Goal: Information Seeking & Learning: Learn about a topic

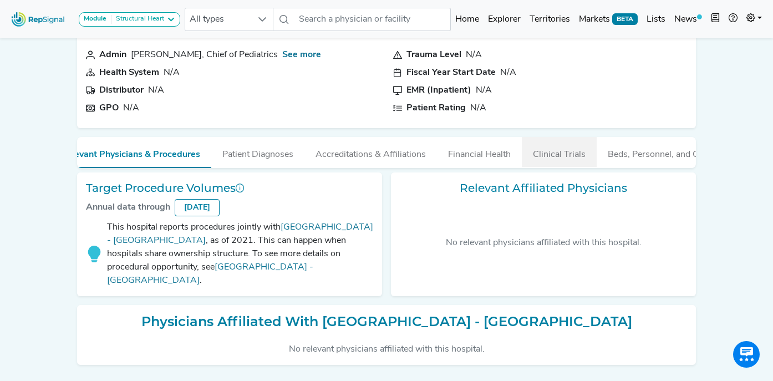
scroll to position [0, 39]
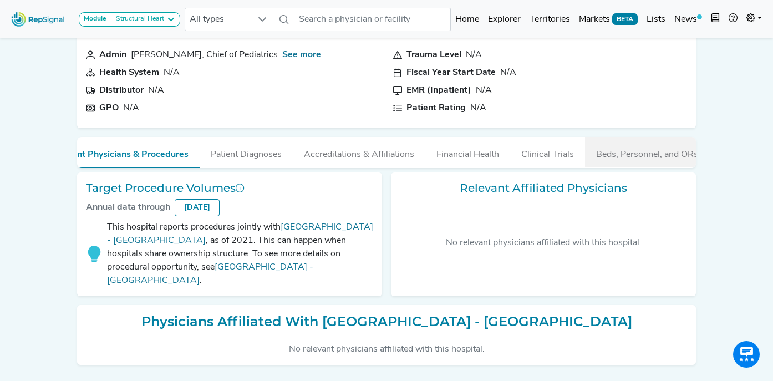
click at [630, 149] on button "Beds, Personnel, and ORs" at bounding box center [647, 152] width 124 height 30
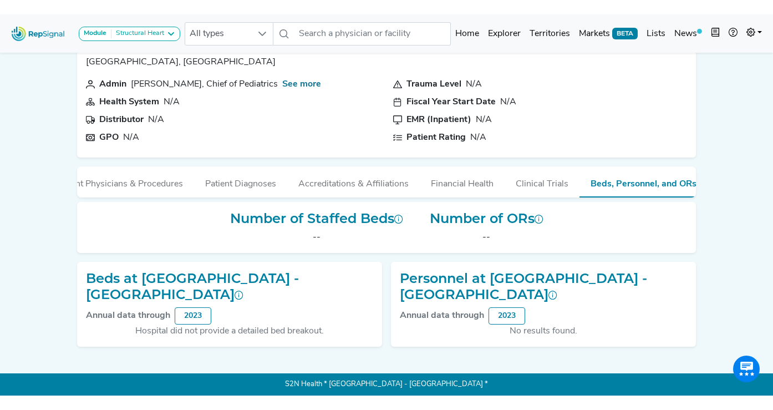
scroll to position [0, 0]
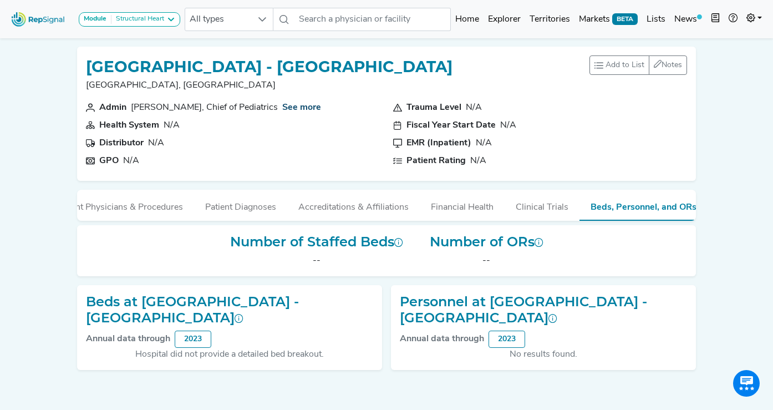
click at [286, 108] on link "See more" at bounding box center [301, 107] width 39 height 9
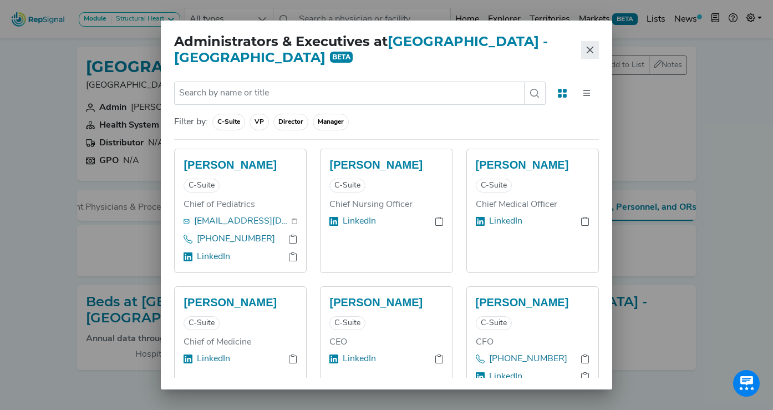
click at [596, 49] on button "Close" at bounding box center [590, 50] width 18 height 18
